Goal: Find contact information: Find contact information

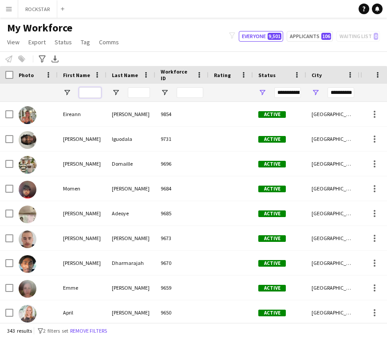
click at [88, 97] on input "First Name Filter Input" at bounding box center [90, 92] width 22 height 11
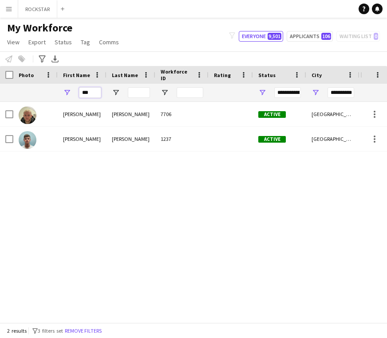
type input "***"
click at [145, 94] on input "Last Name Filter Input" at bounding box center [139, 92] width 22 height 11
click at [350, 94] on input "**********" at bounding box center [340, 92] width 27 height 11
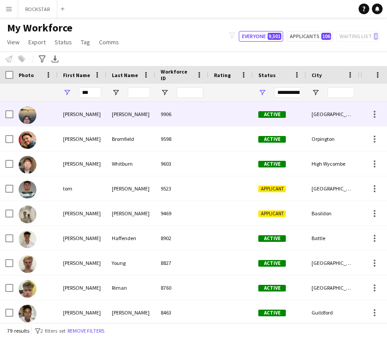
click at [145, 112] on div "Jenkin" at bounding box center [130, 114] width 49 height 24
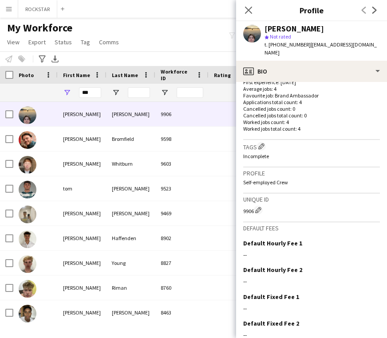
scroll to position [265, 0]
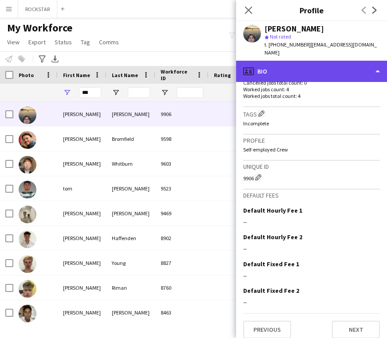
click at [370, 69] on div "profile Bio" at bounding box center [311, 71] width 151 height 21
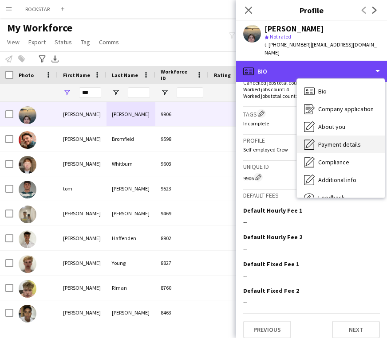
scroll to position [8, 0]
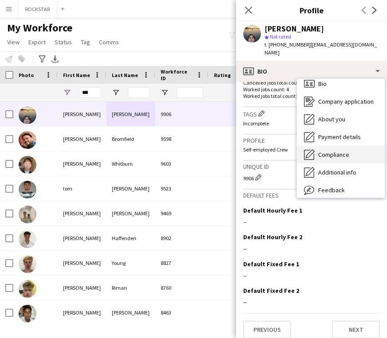
click at [344, 151] on span "Compliance" at bounding box center [333, 155] width 31 height 8
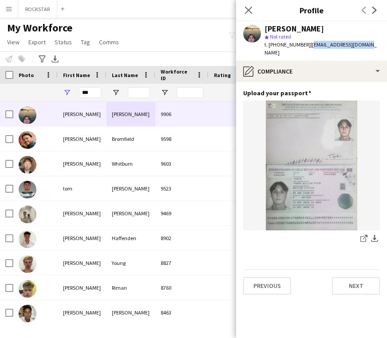
drag, startPoint x: 362, startPoint y: 43, endPoint x: 306, endPoint y: 45, distance: 55.9
click at [306, 45] on div "Tom Jenkin star Not rated t. +447818436290 | tomjenkin01@gmail.com" at bounding box center [311, 40] width 151 height 39
copy span "tomjenkin01@gmail.com"
